Goal: Transaction & Acquisition: Purchase product/service

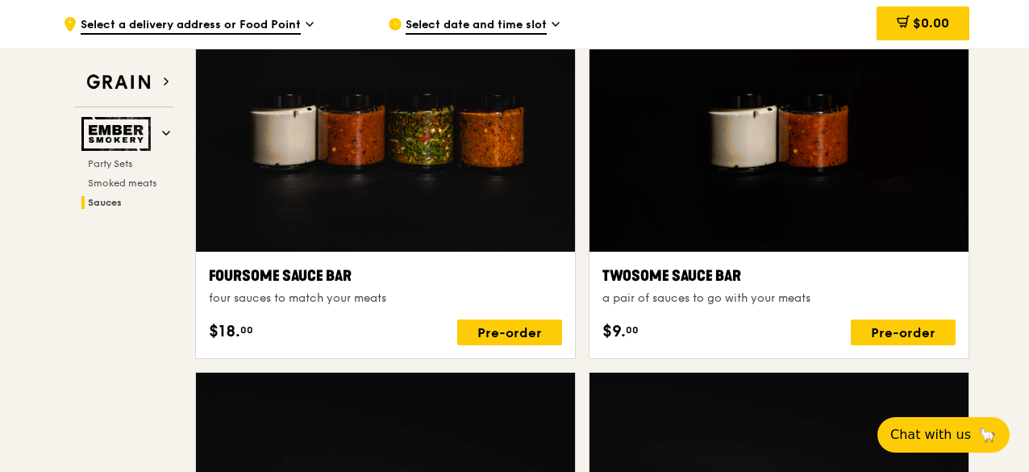
scroll to position [1341, 0]
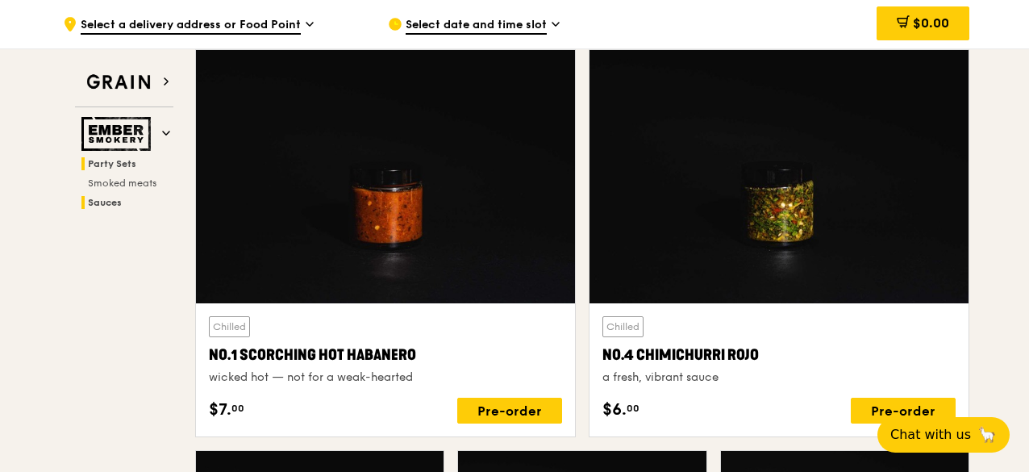
click at [114, 164] on span "Party Sets" at bounding box center [112, 163] width 48 height 11
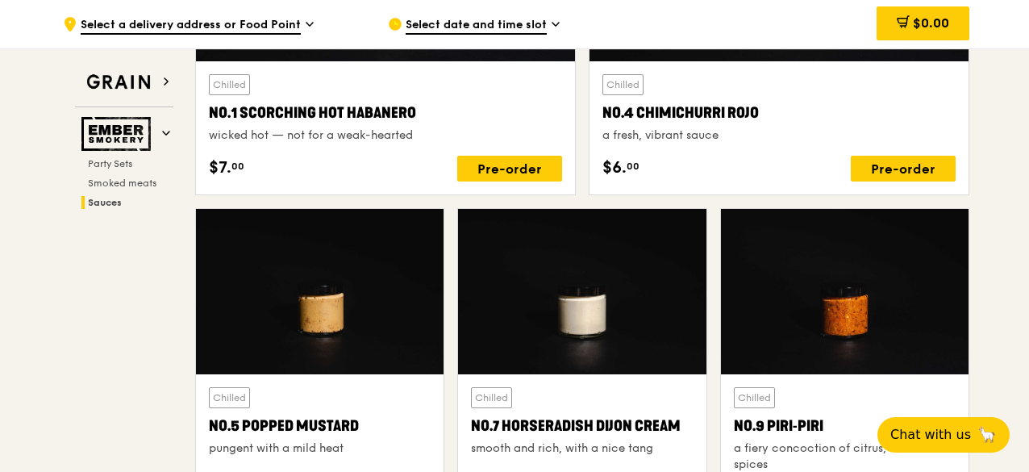
scroll to position [1019, 0]
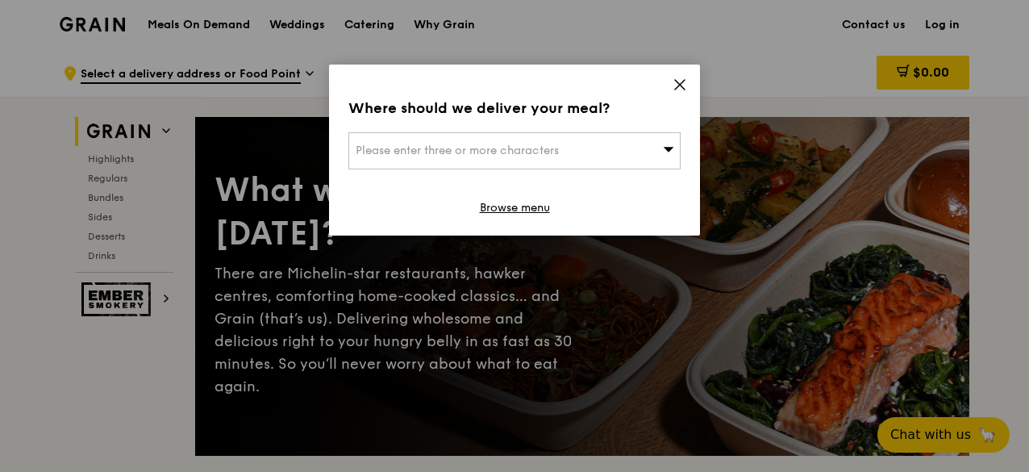
click at [682, 85] on icon at bounding box center [679, 84] width 15 height 15
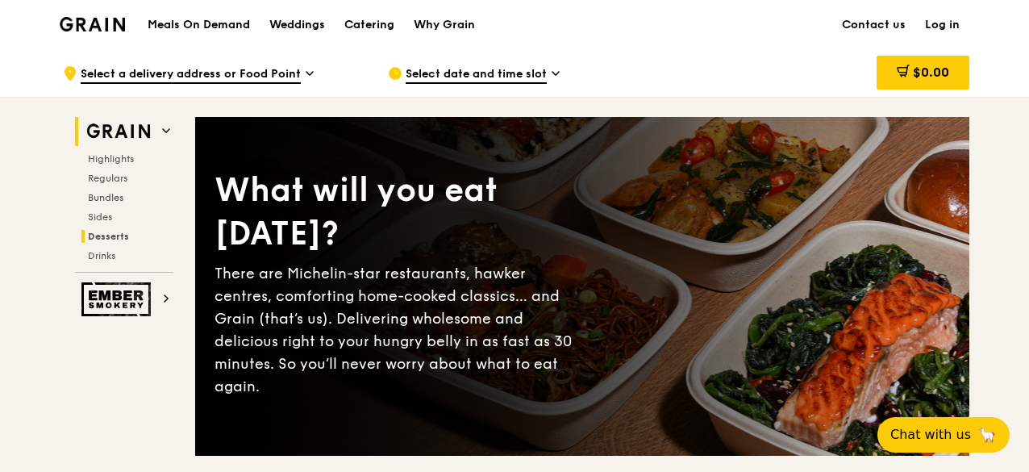
click at [106, 231] on span "Desserts" at bounding box center [108, 236] width 41 height 11
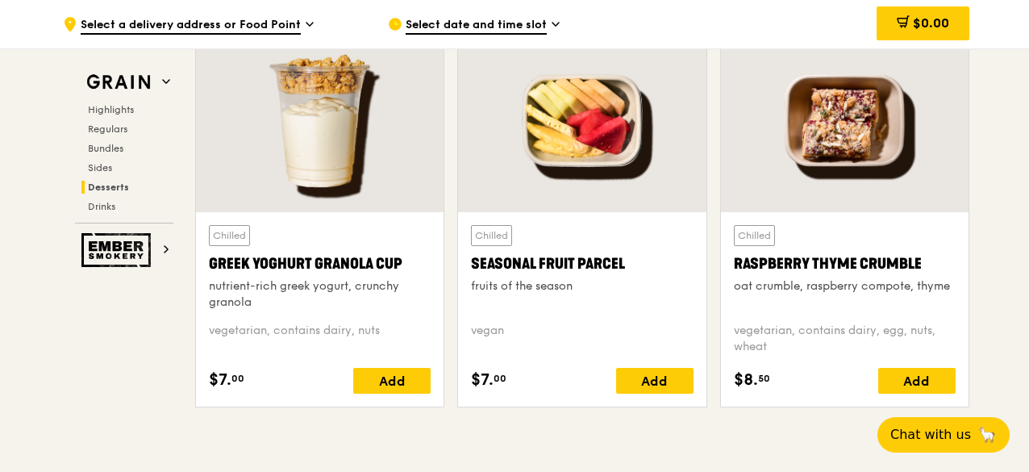
scroll to position [5071, 0]
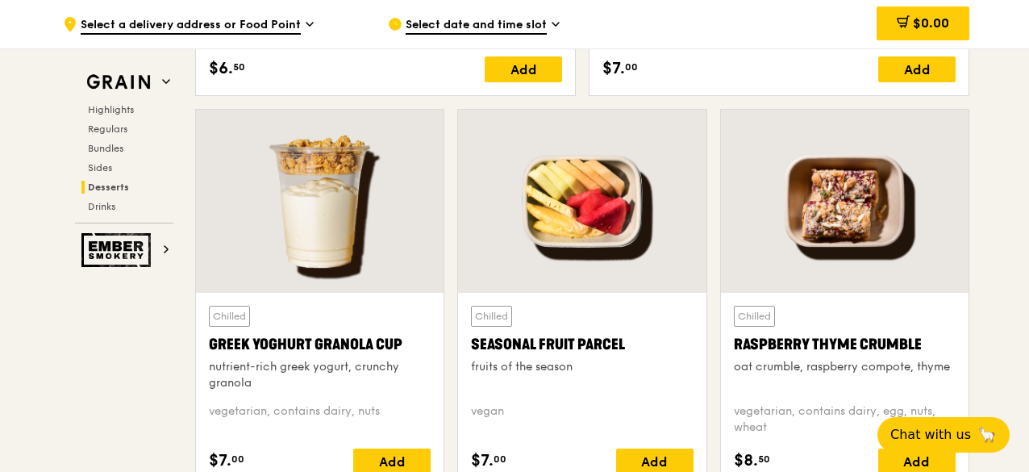
drag, startPoint x: 940, startPoint y: 338, endPoint x: 732, endPoint y: 336, distance: 208.0
click at [734, 336] on div "Raspberry Thyme Crumble" at bounding box center [845, 344] width 222 height 23
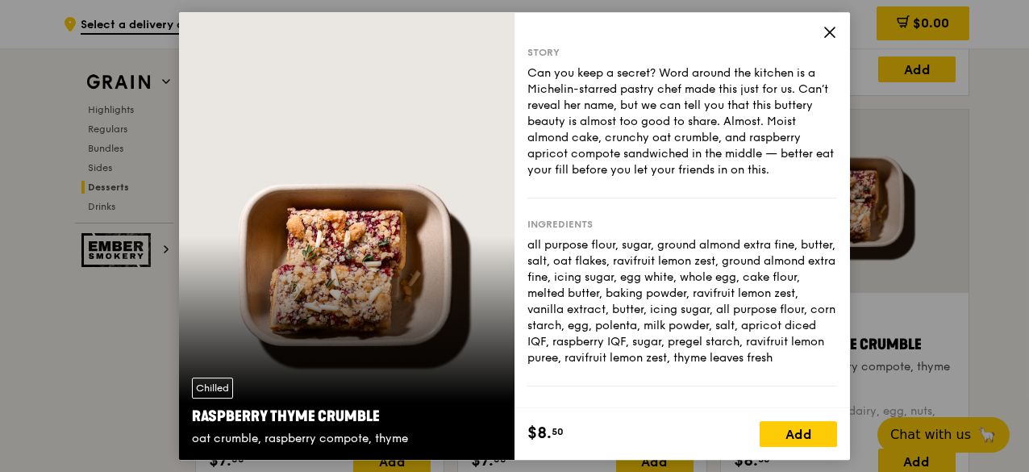
copy div "Raspberry Thyme Crumble"
click at [829, 32] on icon at bounding box center [830, 32] width 10 height 10
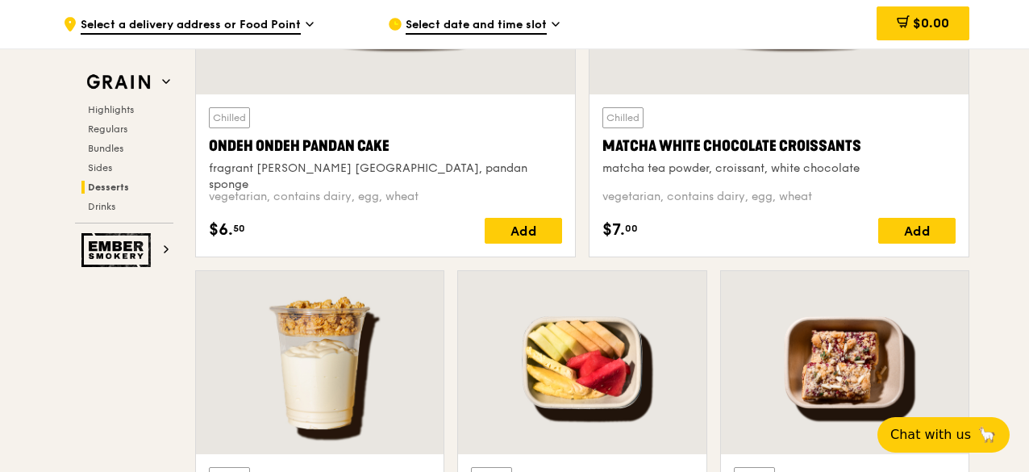
scroll to position [4668, 0]
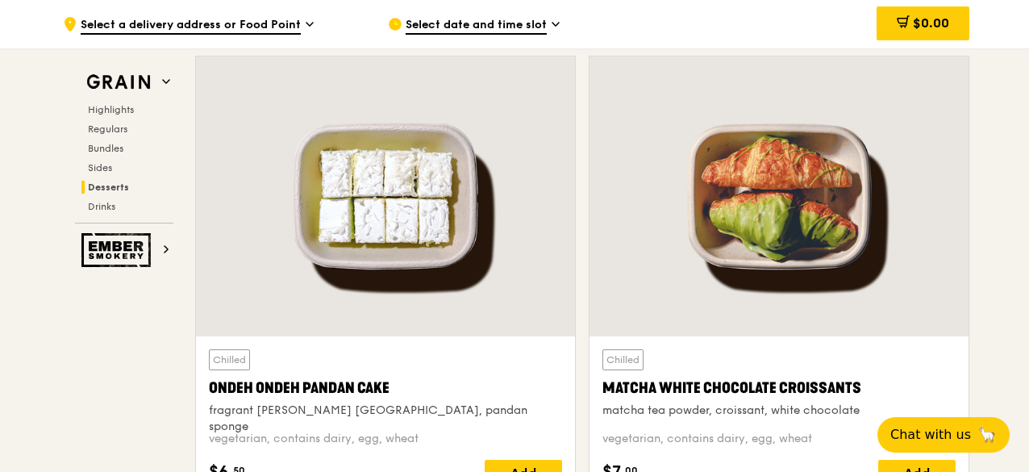
click at [382, 276] on div at bounding box center [385, 196] width 379 height 280
drag, startPoint x: 205, startPoint y: 384, endPoint x: 403, endPoint y: 383, distance: 198.3
click at [403, 383] on div "Chilled Ondeh Ondeh Pandan Cake fragrant [PERSON_NAME] [GEOGRAPHIC_DATA], panda…" at bounding box center [385, 417] width 379 height 162
copy div "Ondeh Ondeh Pandan Cake"
drag, startPoint x: 874, startPoint y: 380, endPoint x: 591, endPoint y: 378, distance: 282.9
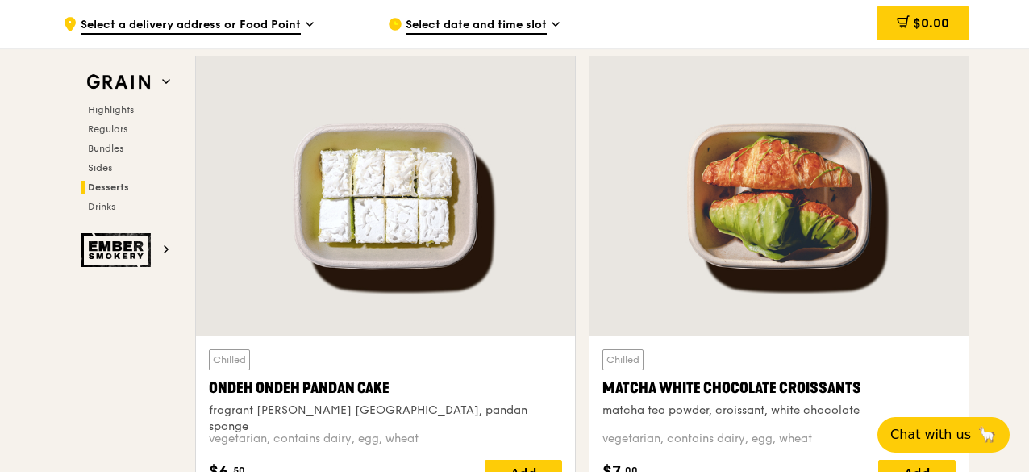
click at [591, 378] on div "Chilled Matcha White Chocolate Croissants matcha tea powder, croissant, white c…" at bounding box center [778, 417] width 379 height 162
copy div "Matcha White Chocolate Croissants"
